Goal: Communication & Community: Participate in discussion

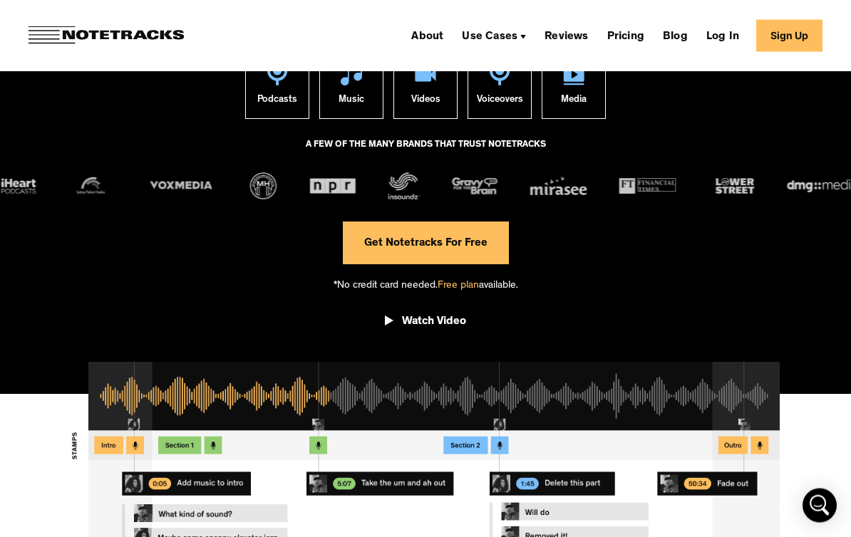
scroll to position [192, 0]
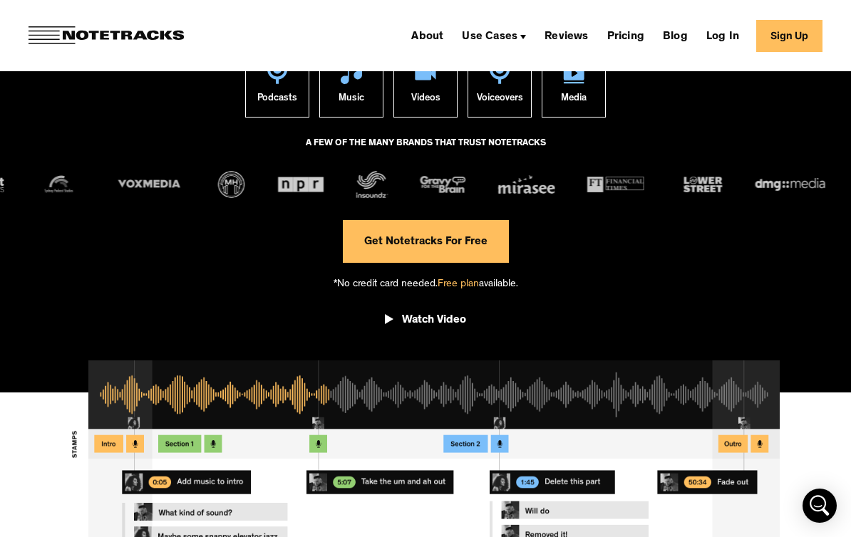
click at [455, 282] on span "Free plan" at bounding box center [457, 284] width 41 height 11
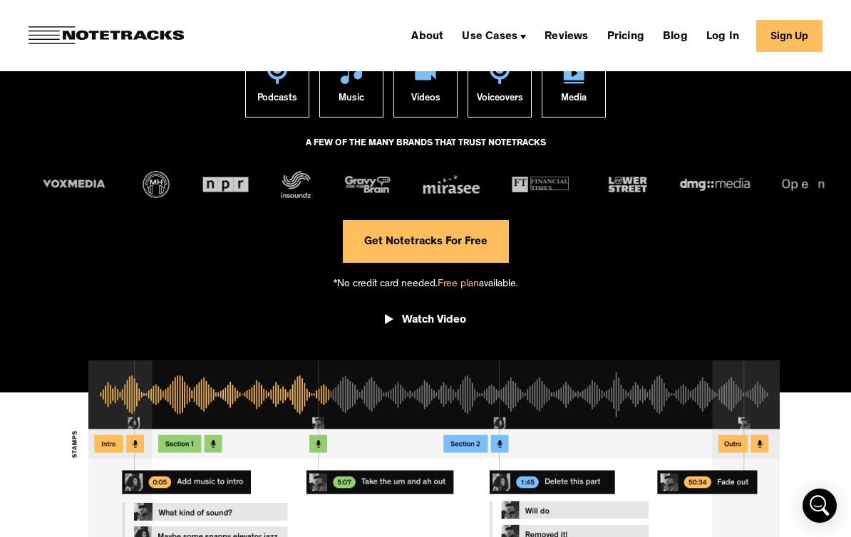
click at [439, 249] on link "Get Notetracks For Free" at bounding box center [426, 241] width 166 height 43
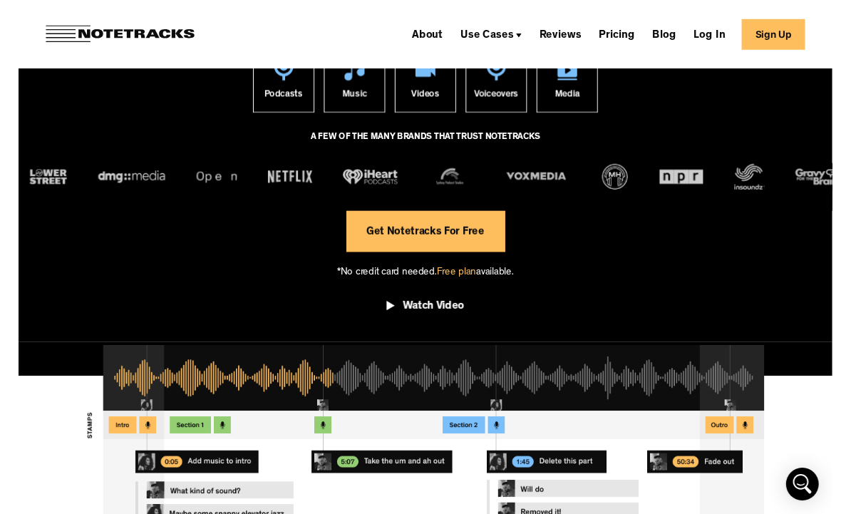
scroll to position [193, 0]
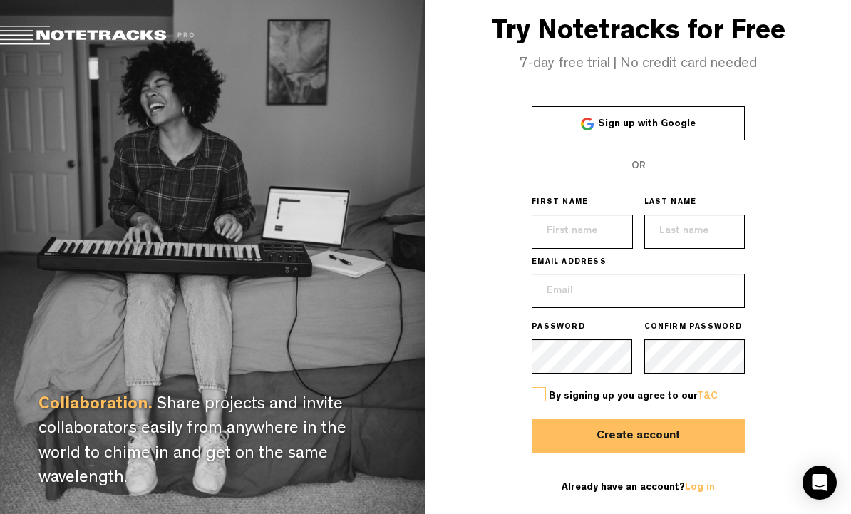
click at [699, 140] on link "Sign up with Google" at bounding box center [637, 123] width 213 height 34
click at [702, 140] on link "Sign up with Google" at bounding box center [637, 123] width 213 height 34
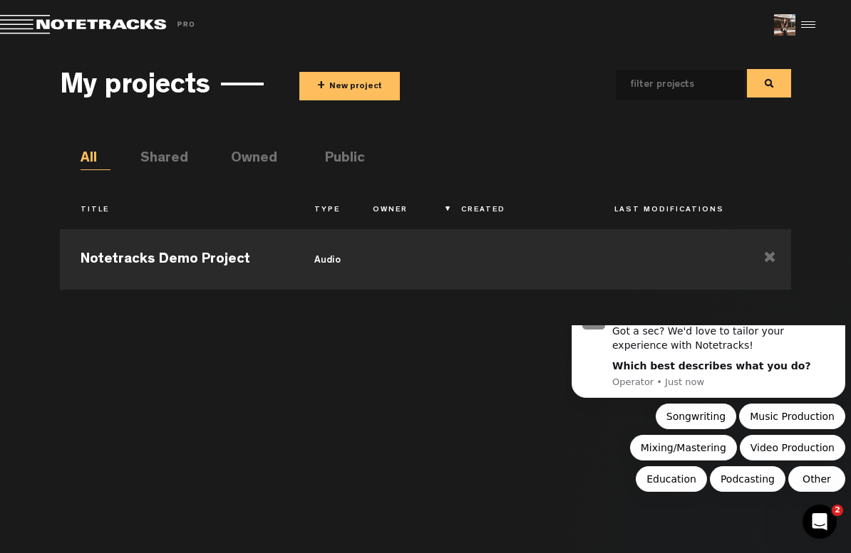
click at [845, 509] on body "Hey [PERSON_NAME], Got a sec? We'd love to tailor your experience with Notetrac…" at bounding box center [708, 420] width 274 height 178
click at [831, 315] on icon "Dismiss notification" at bounding box center [827, 311] width 8 height 8
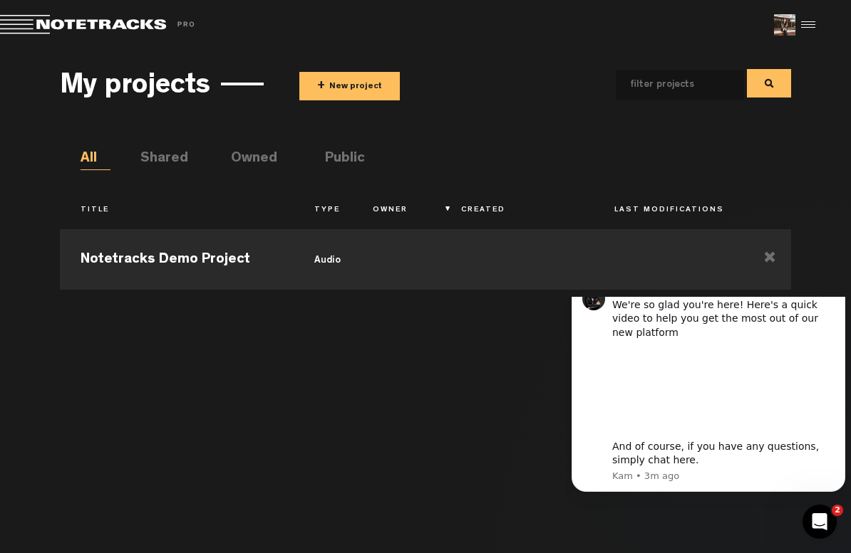
click at [834, 296] on button "Dismiss notification" at bounding box center [828, 289] width 11 height 11
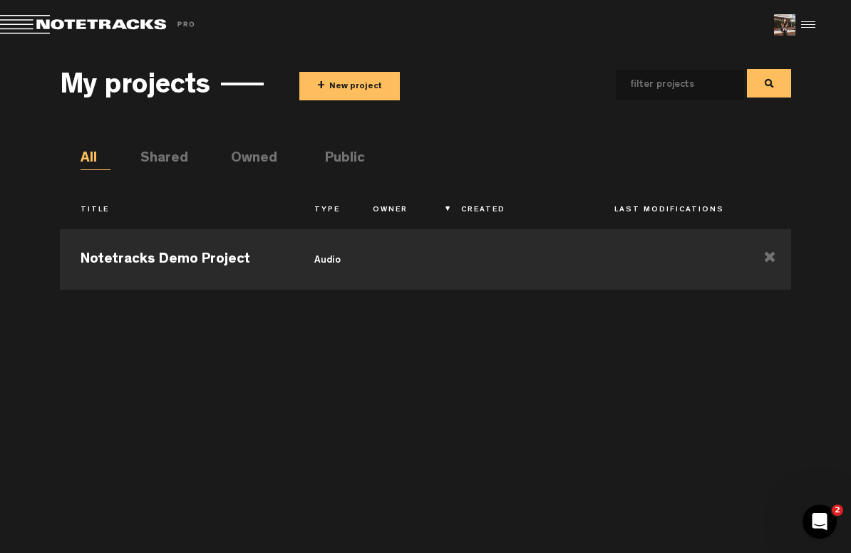
click at [363, 76] on button "+ New project" at bounding box center [349, 86] width 100 height 28
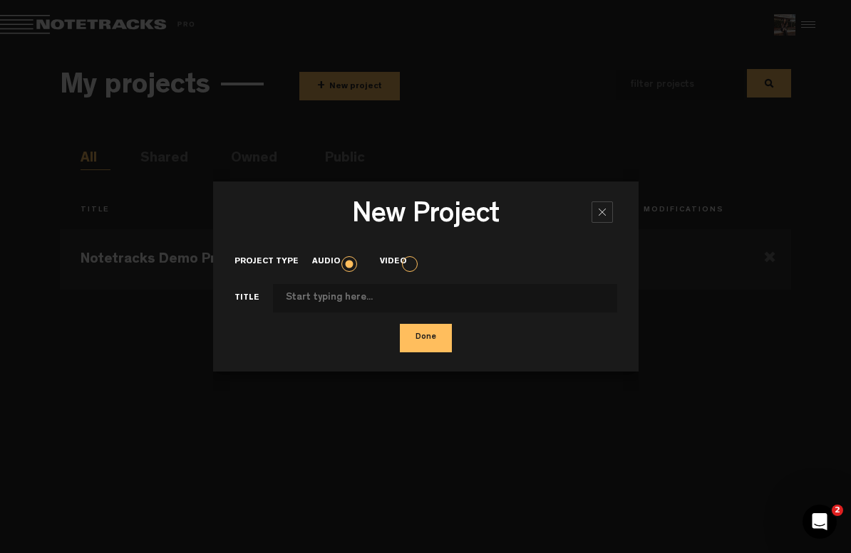
click at [395, 305] on input "Project type" at bounding box center [445, 298] width 344 height 28
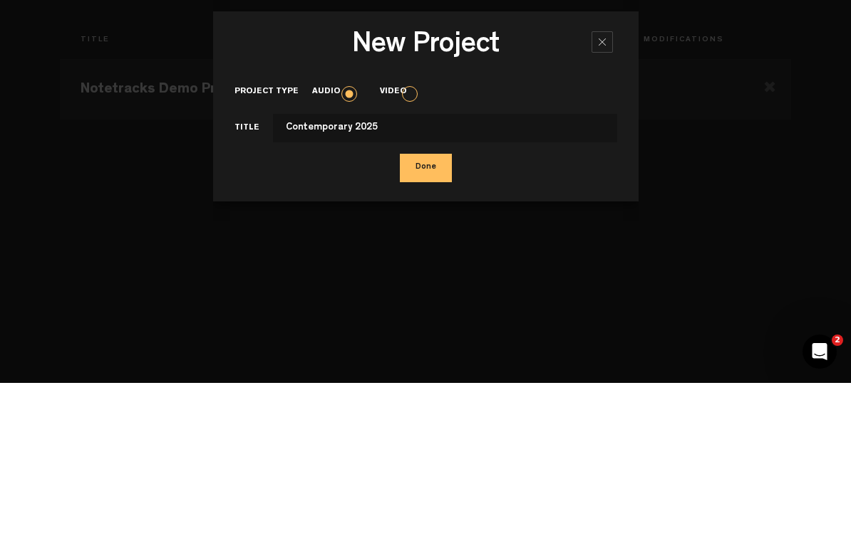
type input "Contemporary 2025"
click at [432, 324] on button "Done" at bounding box center [426, 338] width 52 height 28
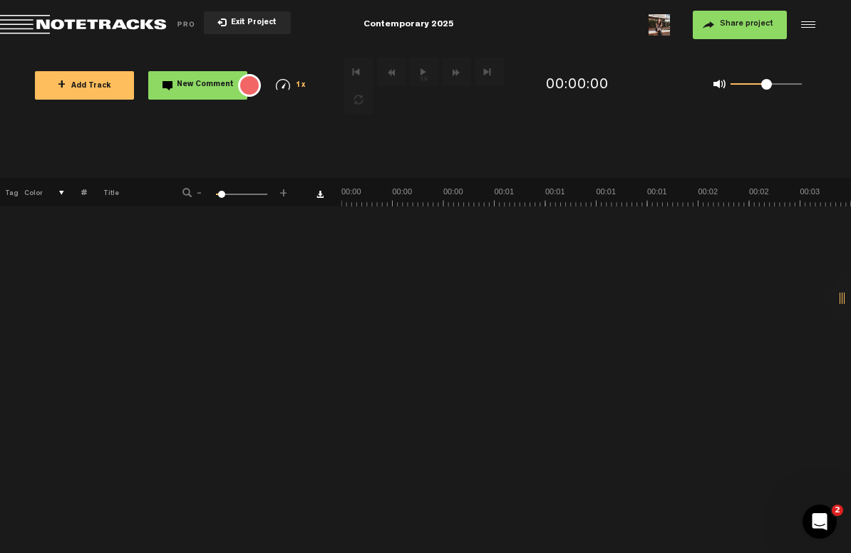
click at [62, 83] on span "+" at bounding box center [62, 85] width 8 height 11
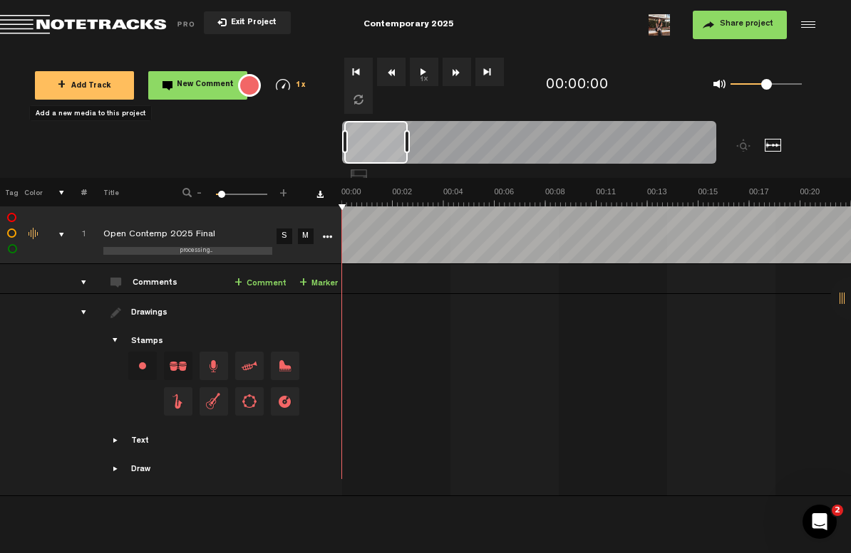
click at [428, 73] on button "1x" at bounding box center [424, 72] width 28 height 28
click at [430, 75] on button "1x" at bounding box center [424, 72] width 28 height 28
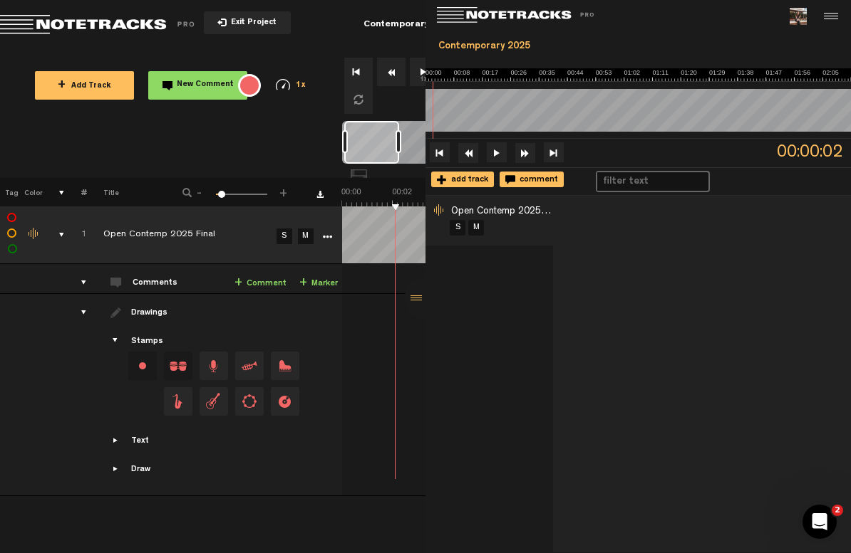
click at [420, 320] on div at bounding box center [426, 298] width 43 height 43
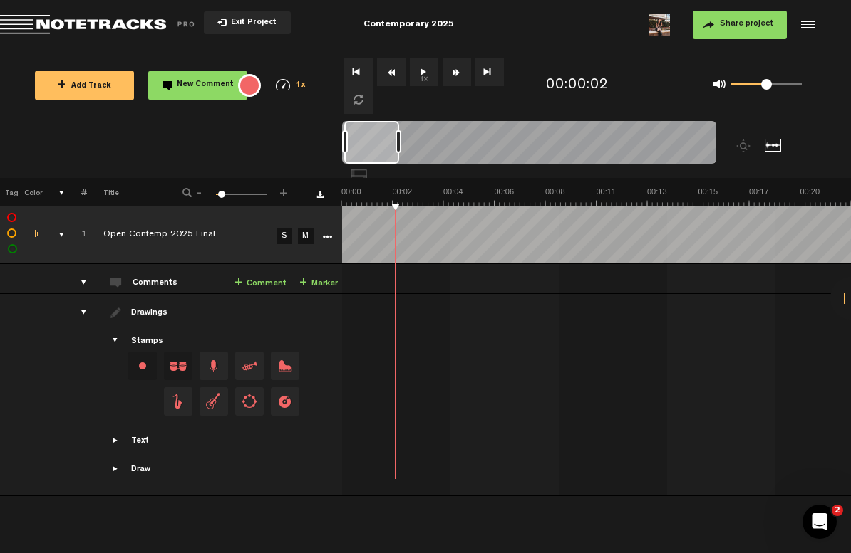
click at [804, 28] on div at bounding box center [805, 24] width 21 height 21
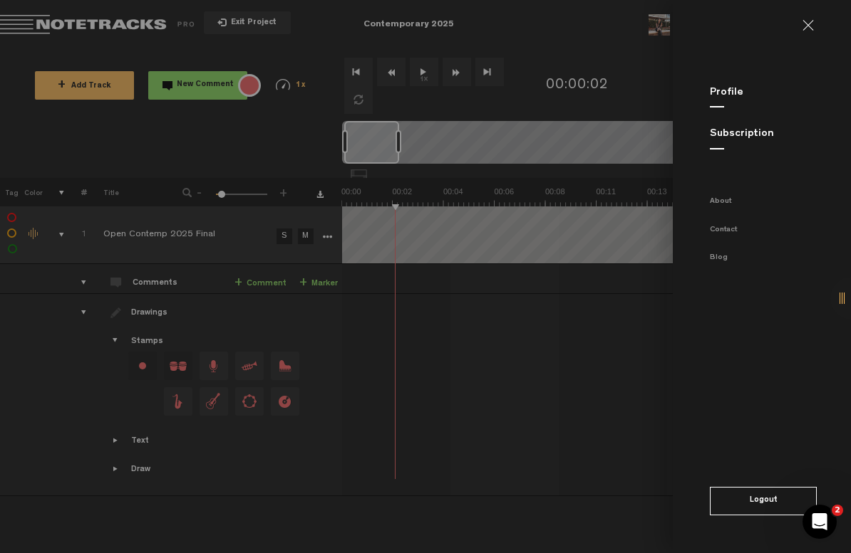
click at [809, 24] on link at bounding box center [813, 25] width 23 height 11
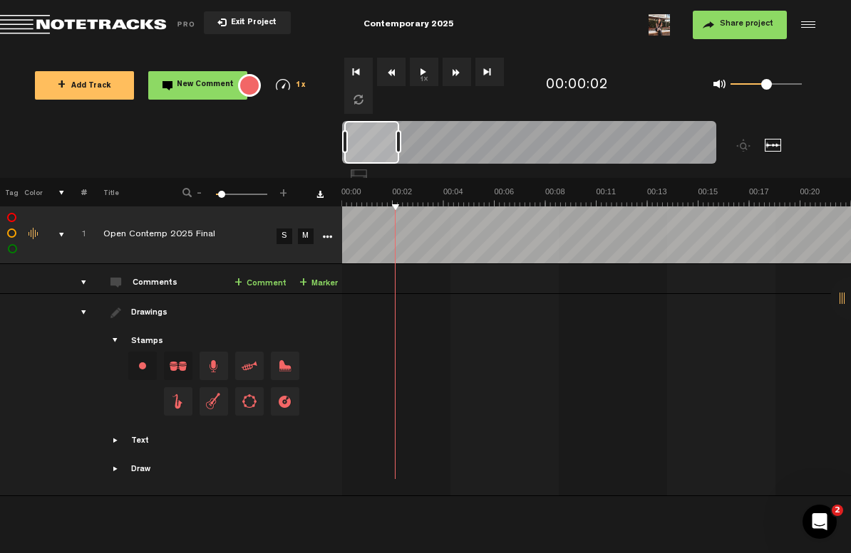
click at [821, 513] on icon "Open Intercom Messenger" at bounding box center [820, 523] width 24 height 24
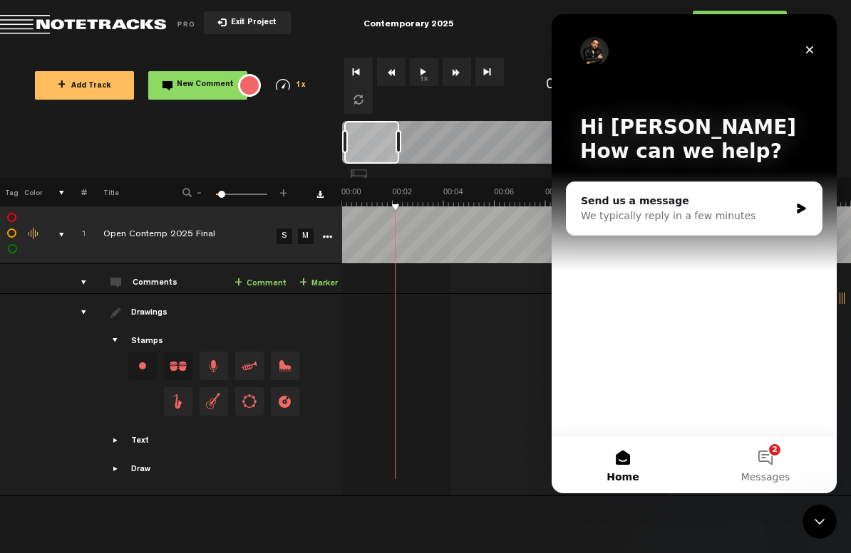
click at [757, 460] on button "2 Messages" at bounding box center [765, 465] width 142 height 57
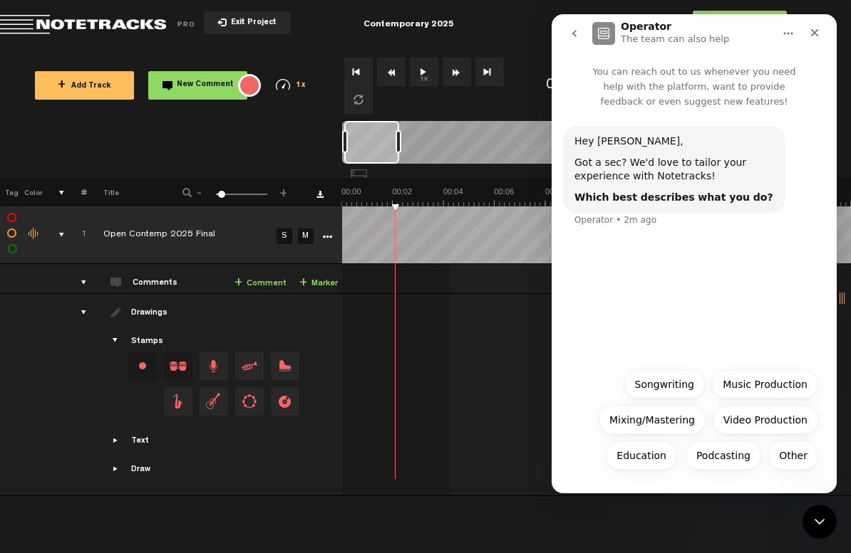
click at [794, 459] on button "Other" at bounding box center [793, 456] width 50 height 28
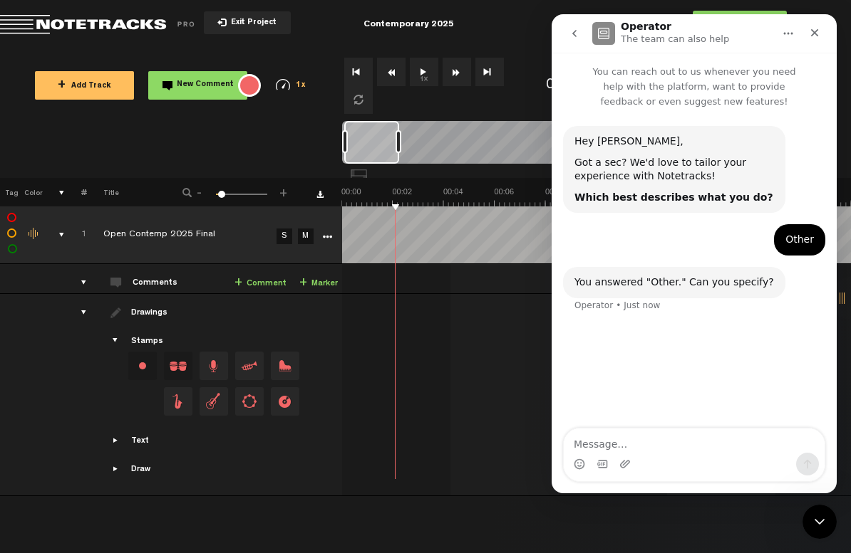
click at [731, 437] on textarea "Message…" at bounding box center [693, 441] width 261 height 24
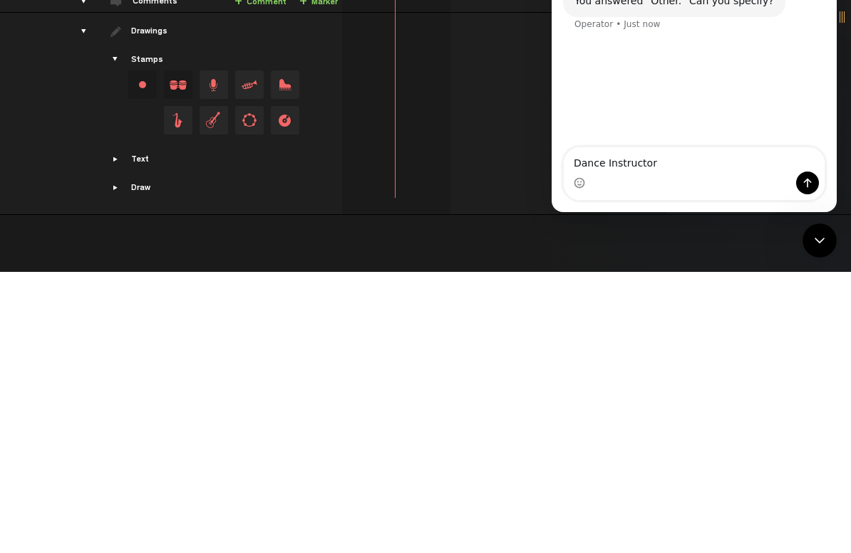
type textarea "Dance Instructor"
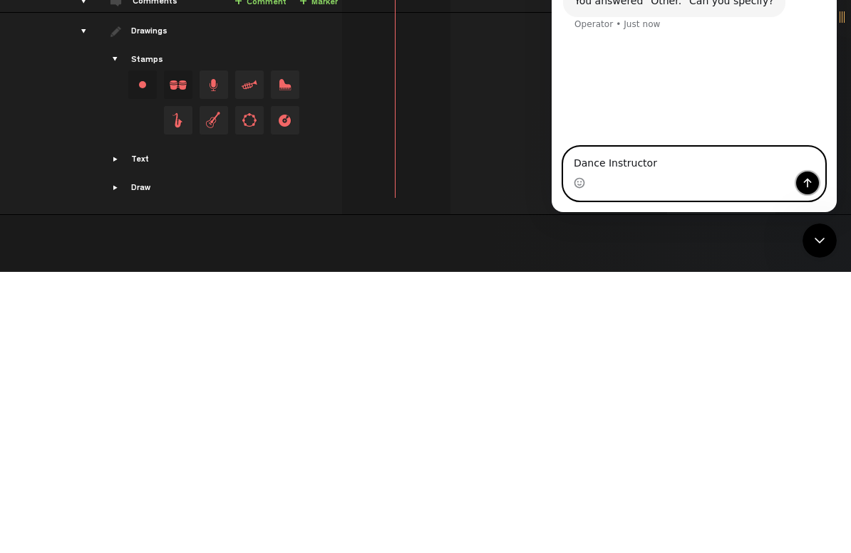
click at [804, 182] on icon "Send a message…" at bounding box center [808, 183] width 8 height 9
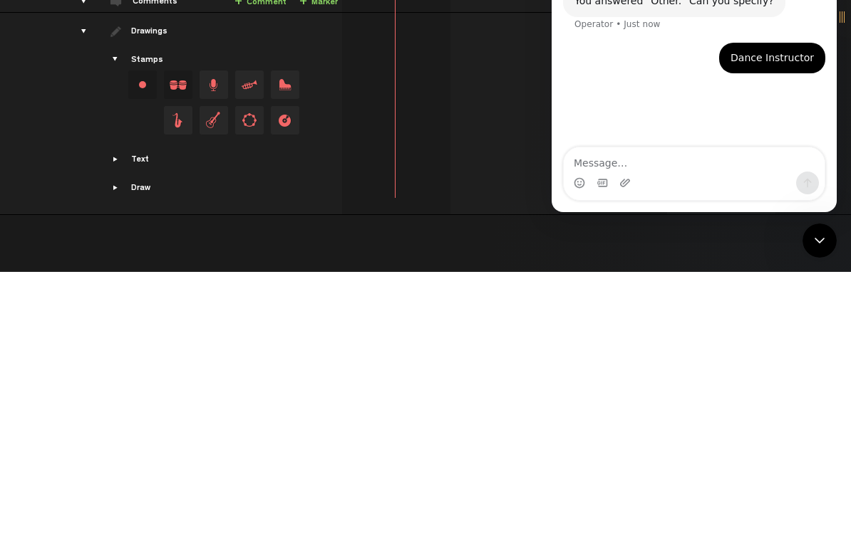
click at [813, 239] on icon "Close Intercom Messenger" at bounding box center [819, 240] width 17 height 17
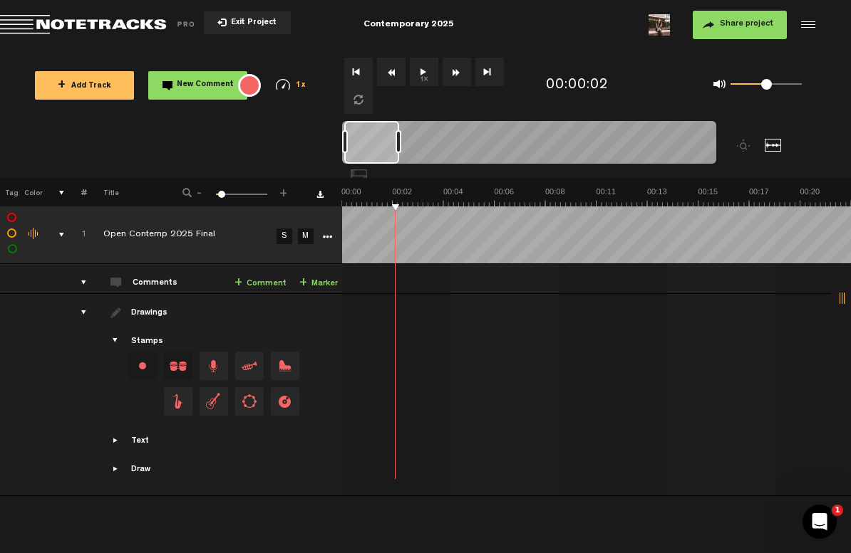
click at [822, 513] on icon "Open Intercom Messenger" at bounding box center [820, 523] width 24 height 24
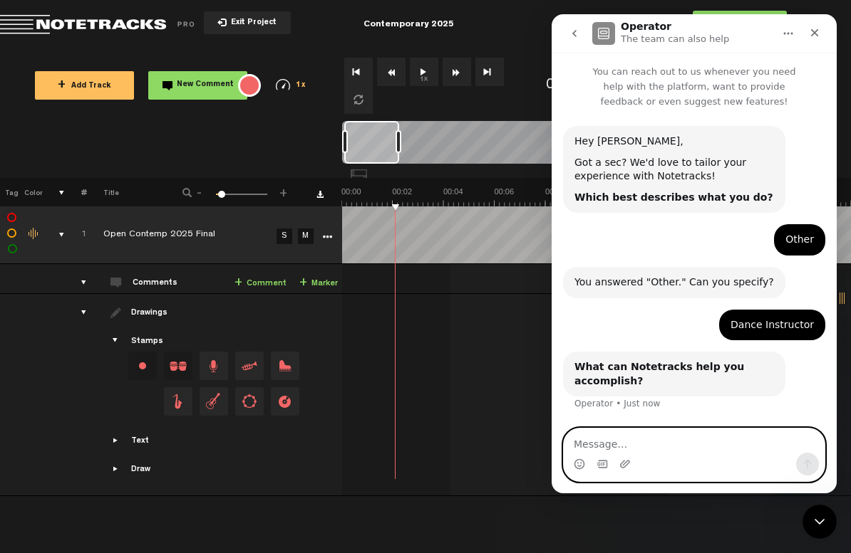
click at [655, 444] on textarea "Message…" at bounding box center [693, 441] width 261 height 24
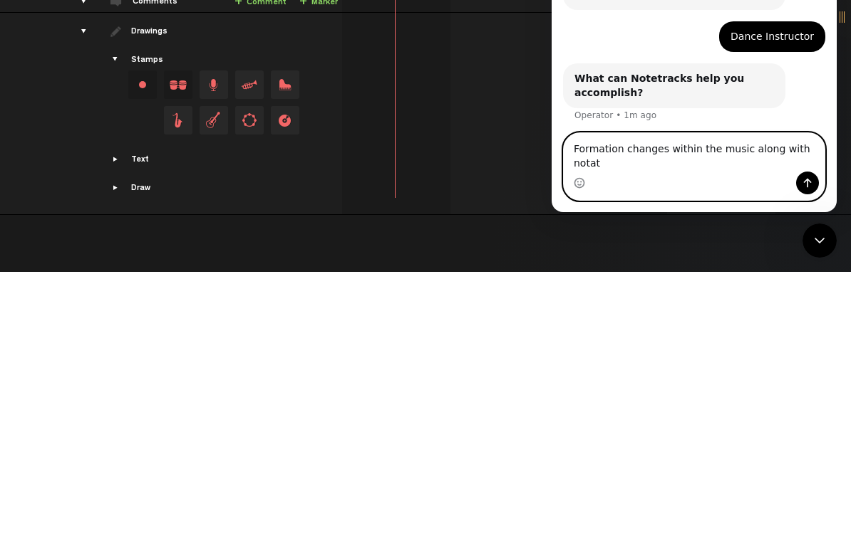
scroll to position [9, 0]
type textarea "Formation changes within the music along with notating"
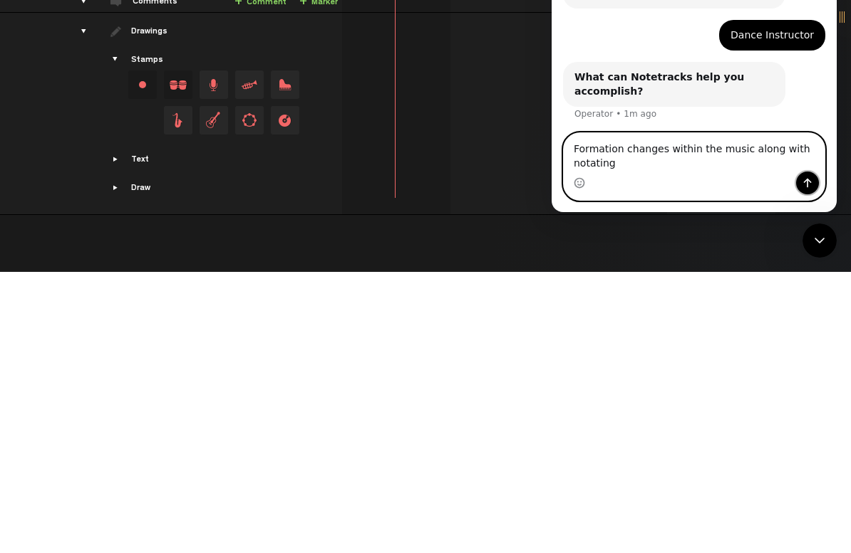
click at [801, 183] on button "Send a message…" at bounding box center [807, 183] width 23 height 23
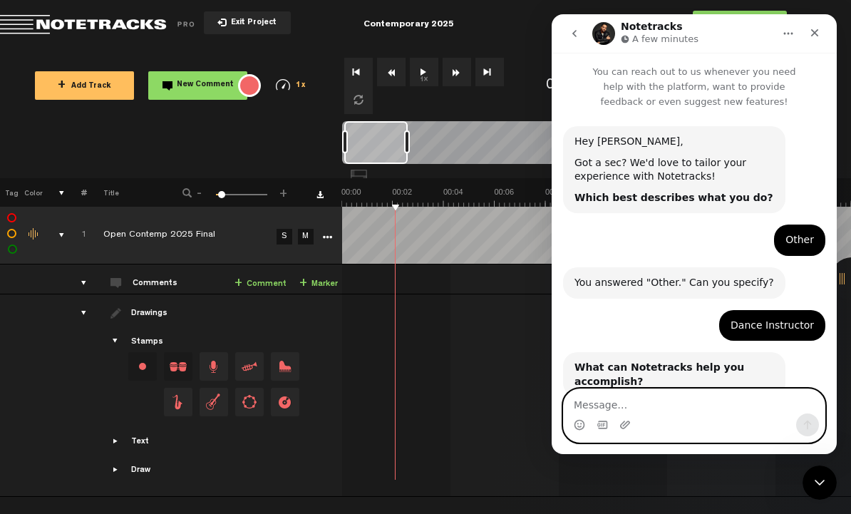
scroll to position [0, 0]
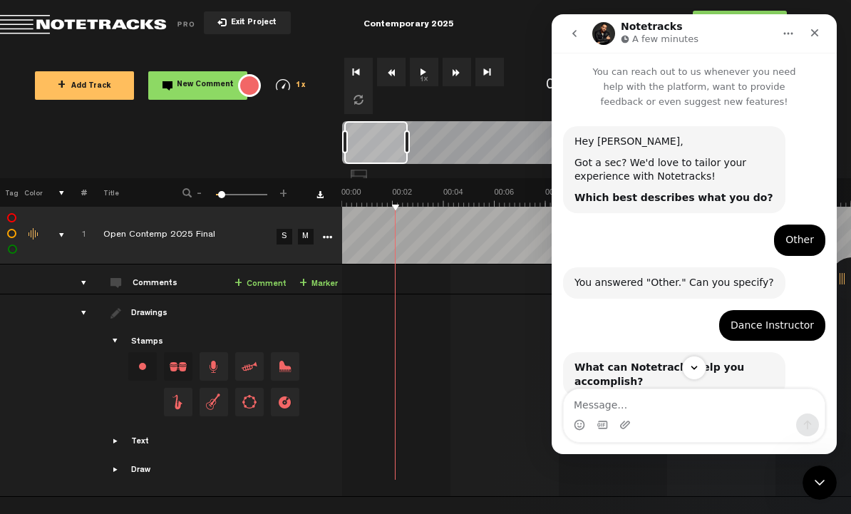
click at [813, 34] on icon "Close" at bounding box center [815, 33] width 8 height 8
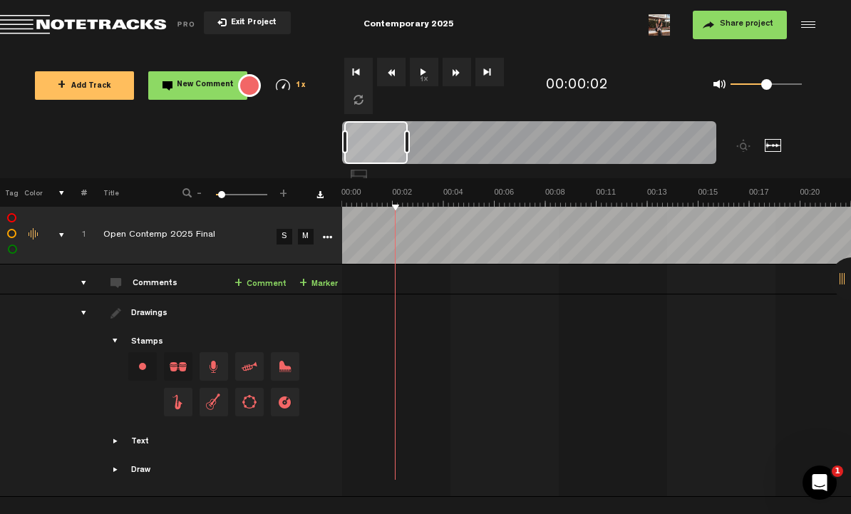
click at [823, 484] on icon "Open Intercom Messenger" at bounding box center [820, 483] width 24 height 24
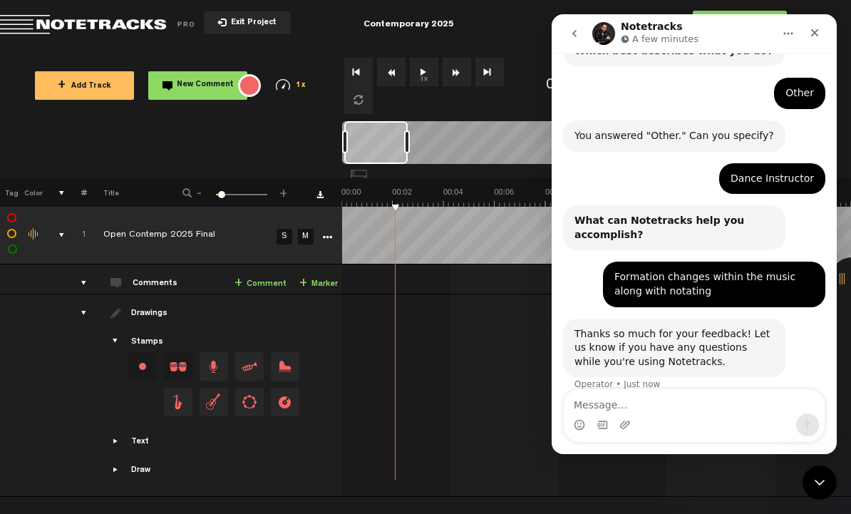
scroll to position [159, 0]
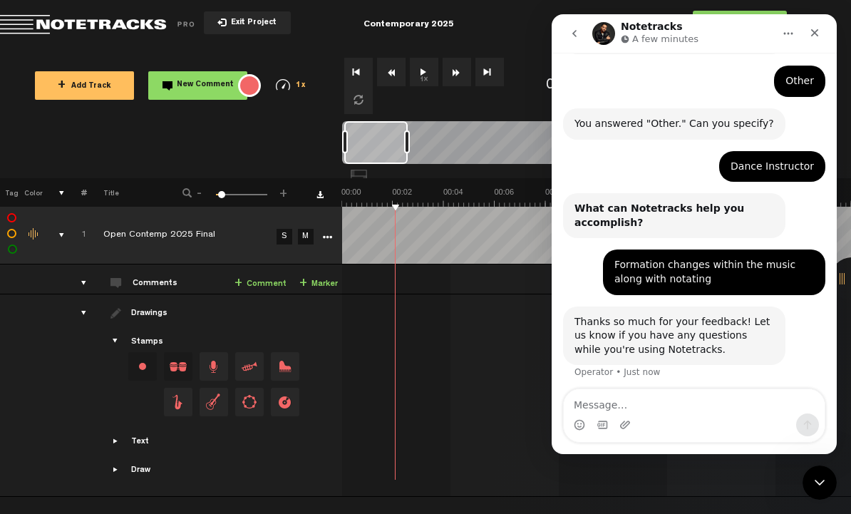
click at [579, 32] on icon "go back" at bounding box center [573, 33] width 11 height 11
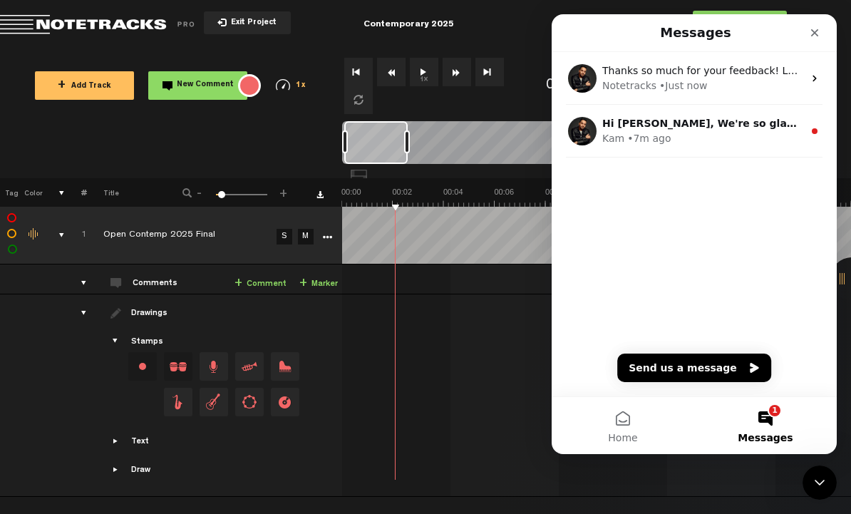
click at [737, 131] on div "Kam • 7m ago" at bounding box center [702, 138] width 201 height 15
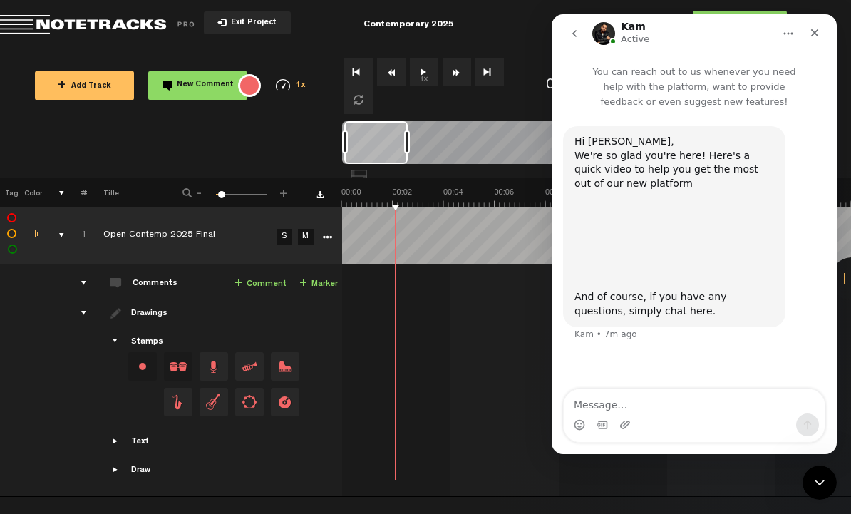
click at [581, 28] on button "go back" at bounding box center [574, 33] width 27 height 27
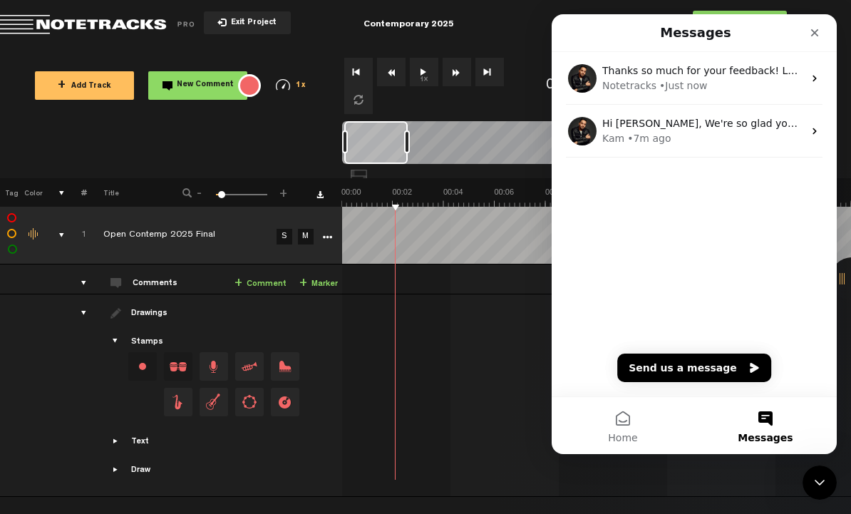
click at [816, 32] on icon "Close" at bounding box center [815, 33] width 8 height 8
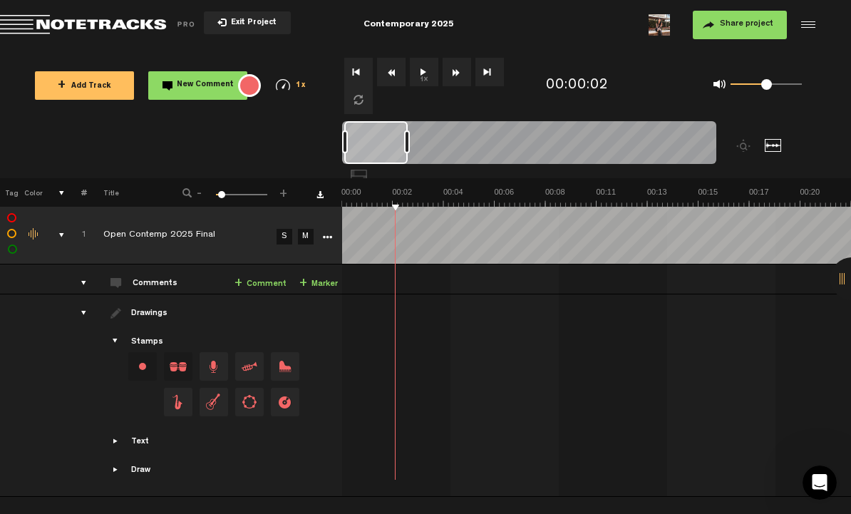
click at [214, 92] on button "New Comment" at bounding box center [197, 85] width 99 height 28
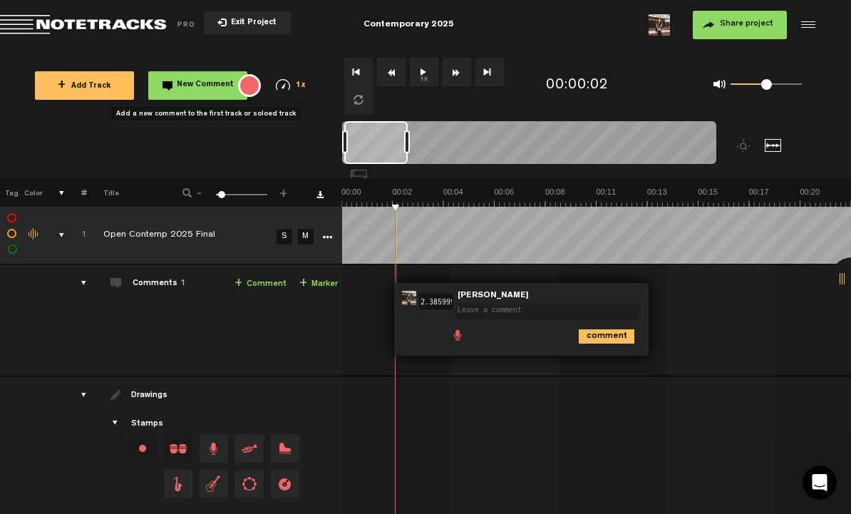
click at [217, 83] on span "New Comment" at bounding box center [205, 85] width 57 height 8
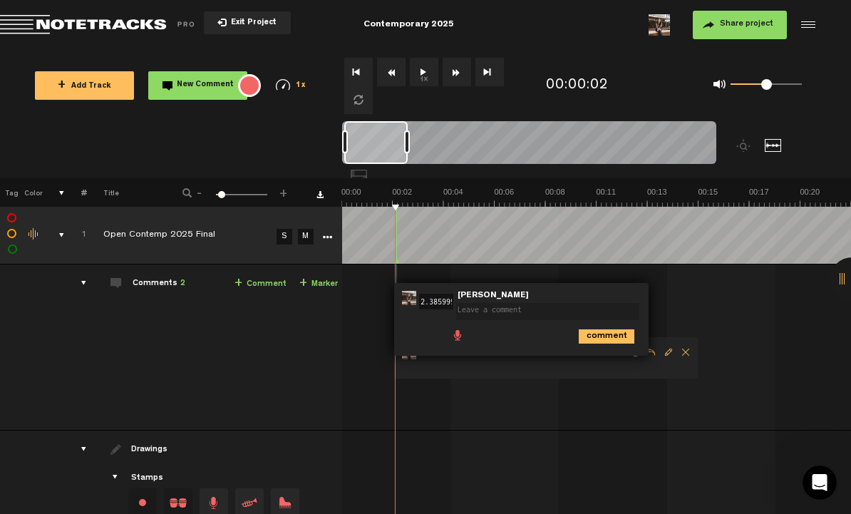
click at [687, 348] on span "Delete comment" at bounding box center [685, 352] width 17 height 10
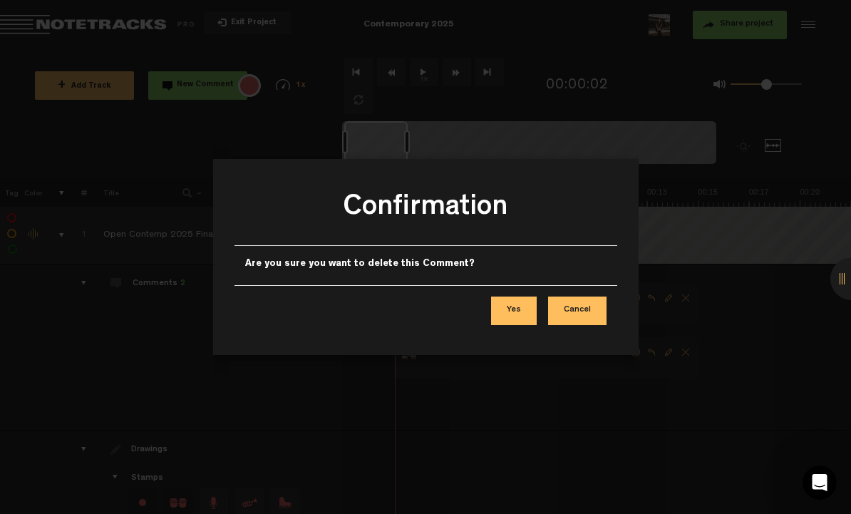
click at [515, 308] on button "Yes" at bounding box center [514, 310] width 46 height 28
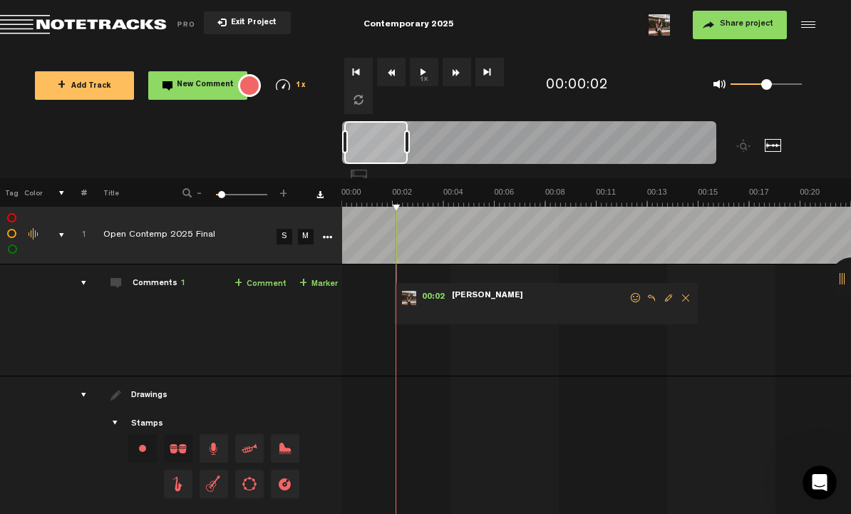
click at [684, 295] on span "Delete comment" at bounding box center [685, 298] width 17 height 10
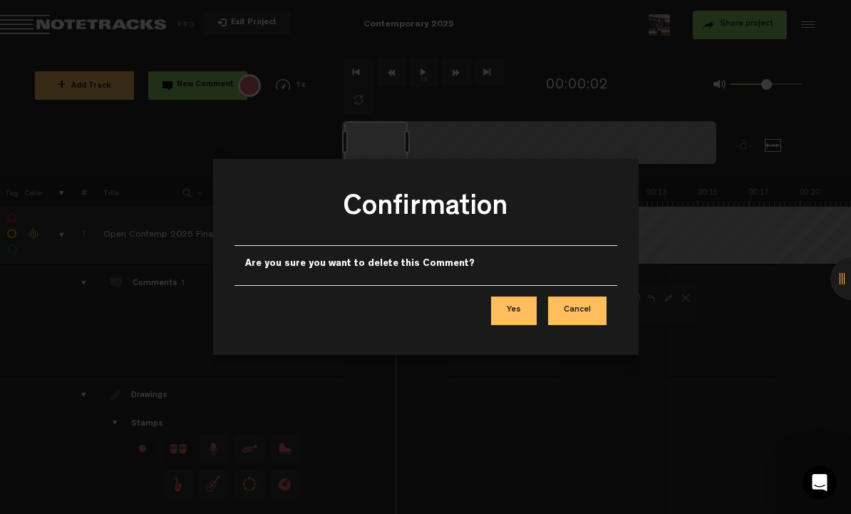
click at [521, 309] on button "Yes" at bounding box center [514, 310] width 46 height 28
